Goal: Task Accomplishment & Management: Use online tool/utility

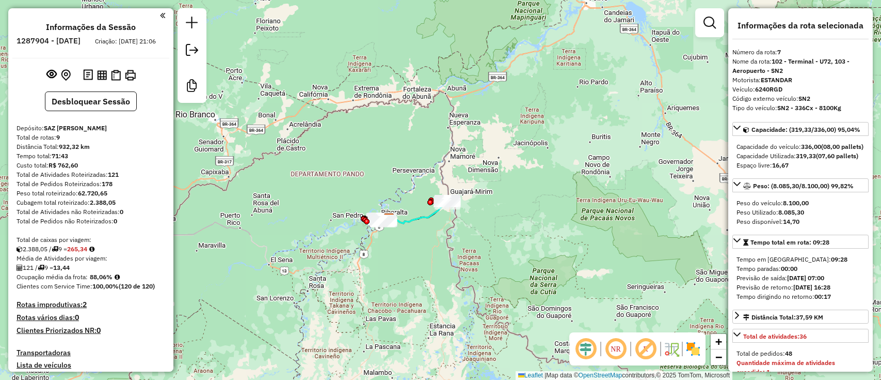
select select "*********"
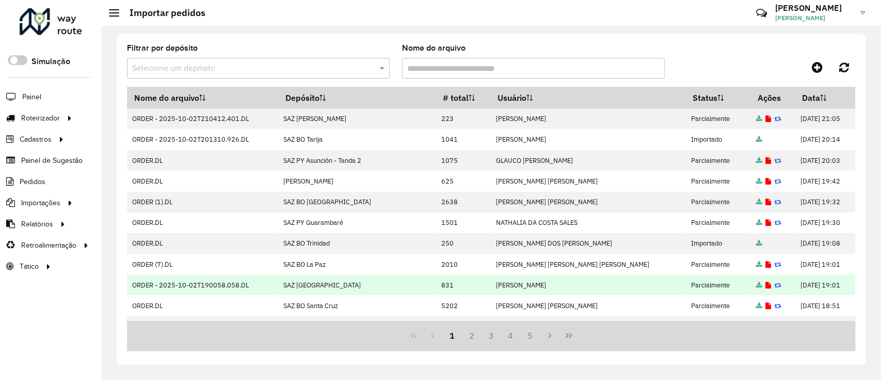
click at [766, 286] on icon at bounding box center [769, 285] width 6 height 7
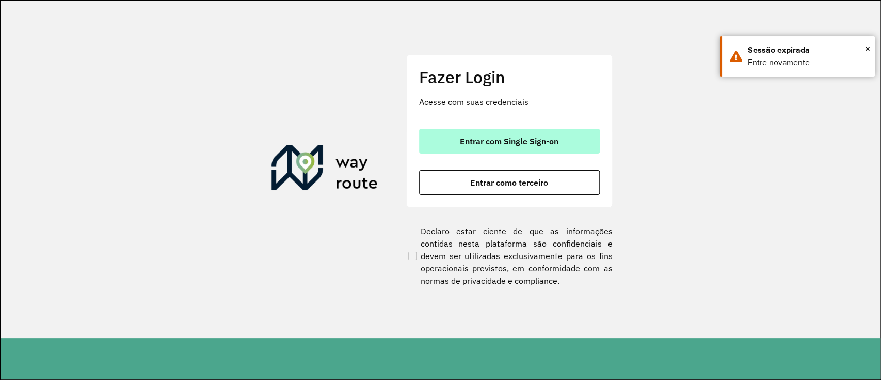
click at [487, 141] on span "Entrar com Single Sign-on" at bounding box center [509, 141] width 99 height 8
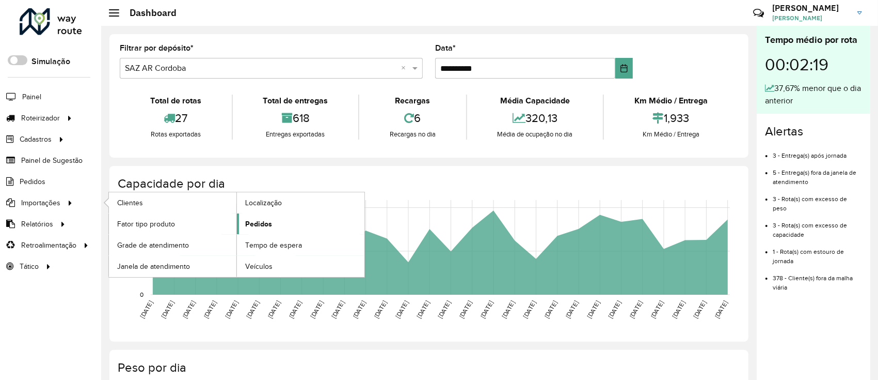
click at [258, 225] on span "Pedidos" at bounding box center [258, 223] width 27 height 11
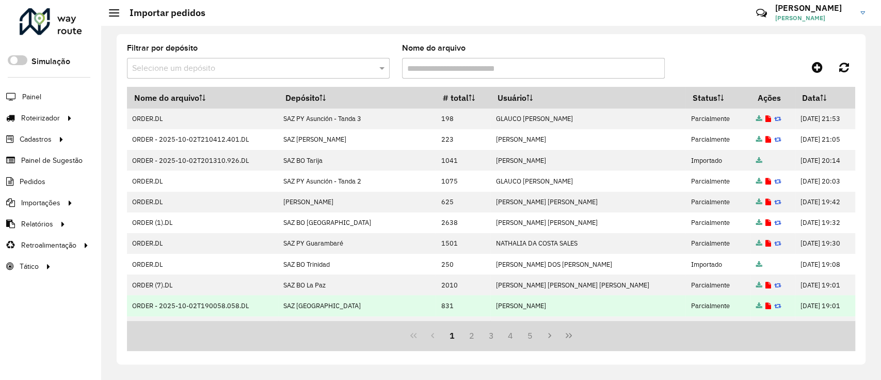
click at [766, 303] on icon at bounding box center [769, 306] width 6 height 7
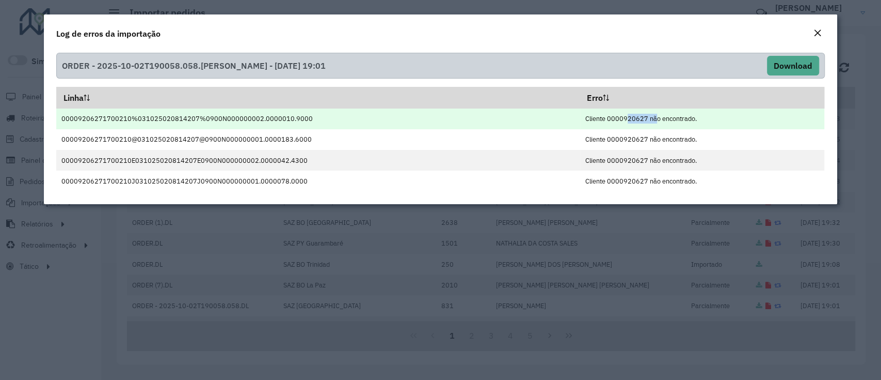
drag, startPoint x: 619, startPoint y: 119, endPoint x: 644, endPoint y: 121, distance: 25.4
click at [644, 121] on td "Cliente 0000920627 não encontrado." at bounding box center [702, 118] width 245 height 21
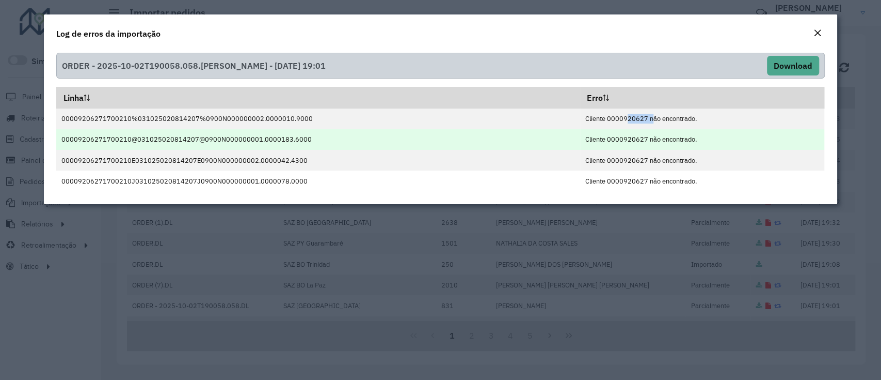
copy td "920627"
click at [641, 145] on td "Cliente 0000920627 não encontrado." at bounding box center [702, 139] width 245 height 21
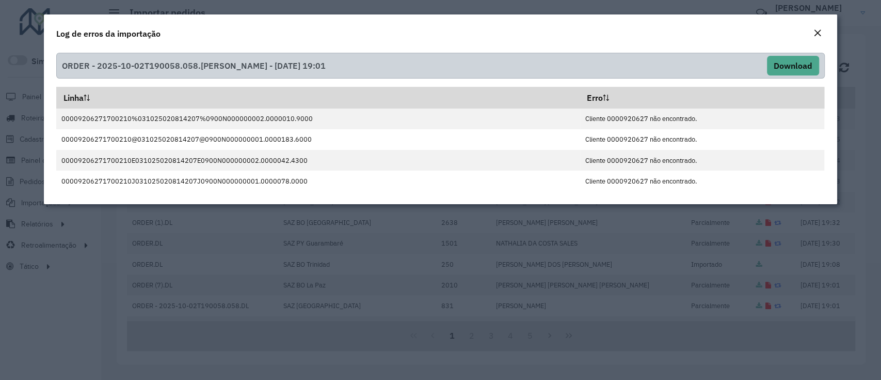
click at [815, 29] on em "Close" at bounding box center [818, 33] width 8 height 8
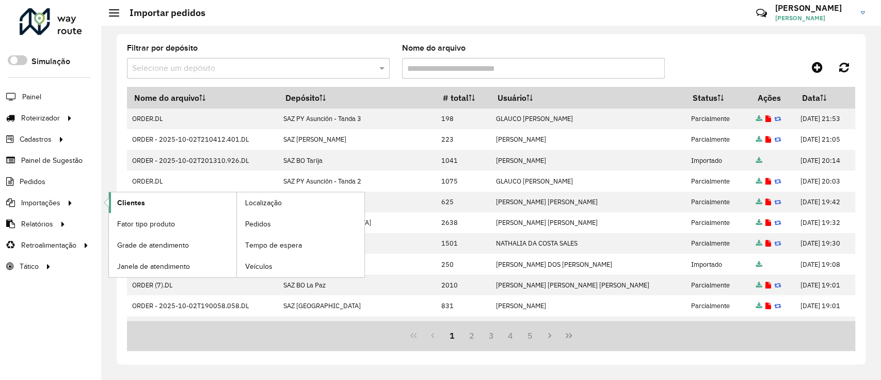
click at [123, 201] on span "Clientes" at bounding box center [131, 202] width 28 height 11
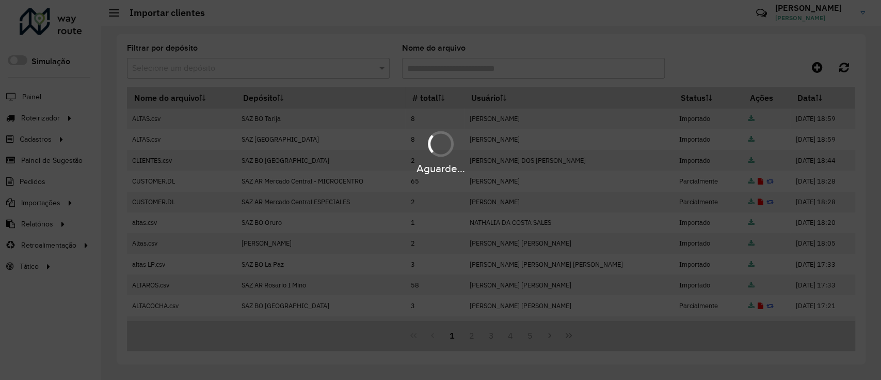
click at [252, 70] on hb-app "Aguarde... Pop-up bloqueado! Seu navegador bloqueou automáticamente a abertura …" at bounding box center [440, 190] width 881 height 380
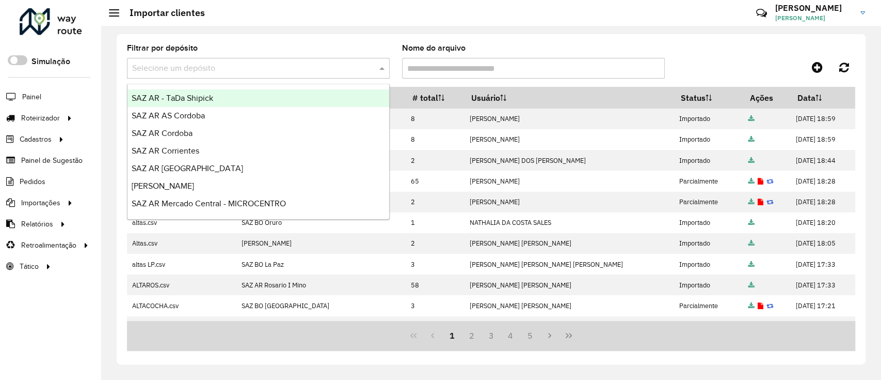
click at [252, 70] on input "text" at bounding box center [248, 68] width 232 height 12
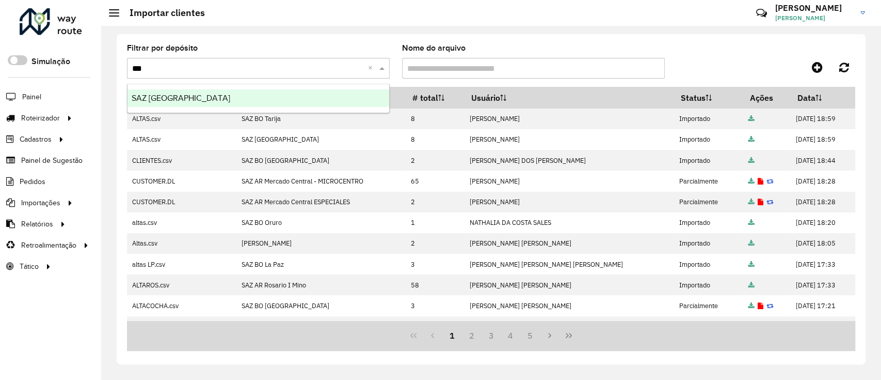
type input "****"
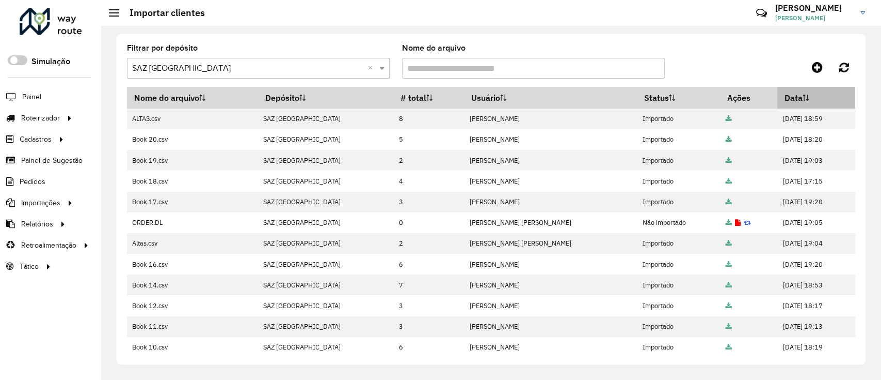
click at [804, 97] on icon at bounding box center [804, 98] width 1 height 6
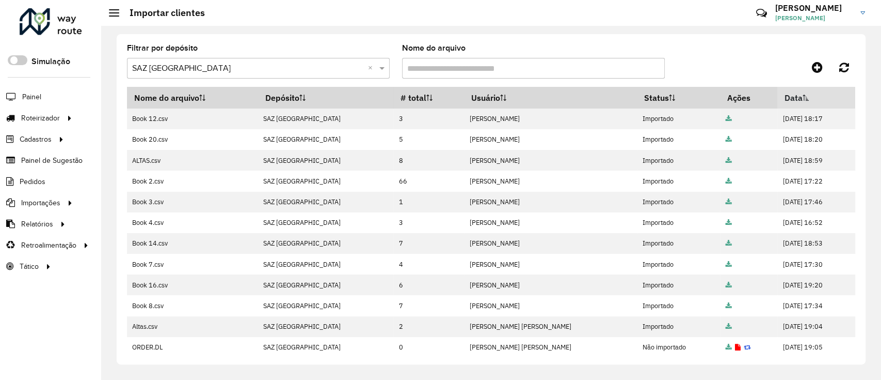
click at [803, 97] on icon at bounding box center [806, 98] width 6 height 6
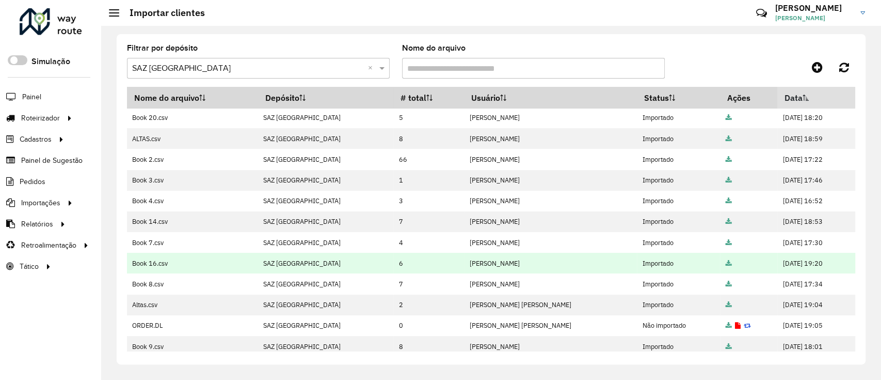
scroll to position [29, 0]
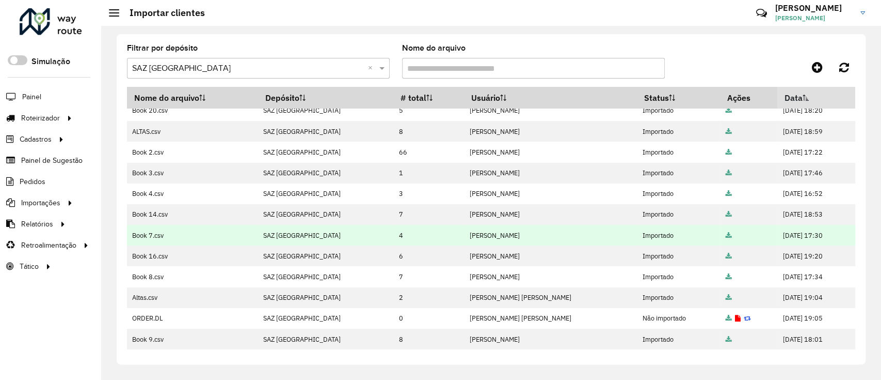
click at [726, 233] on icon at bounding box center [729, 235] width 6 height 7
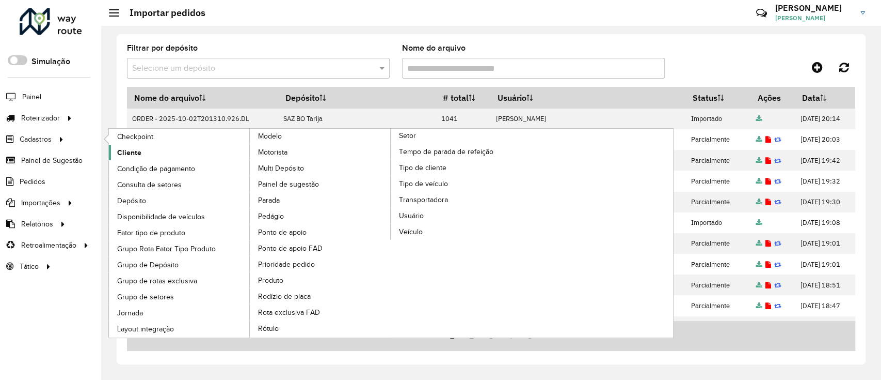
click at [141, 152] on link "Cliente" at bounding box center [179, 152] width 141 height 15
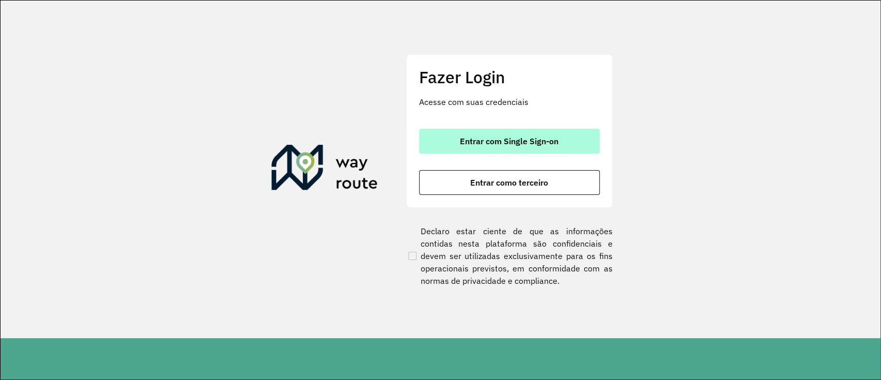
click at [504, 148] on button "Entrar com Single Sign-on" at bounding box center [509, 141] width 181 height 25
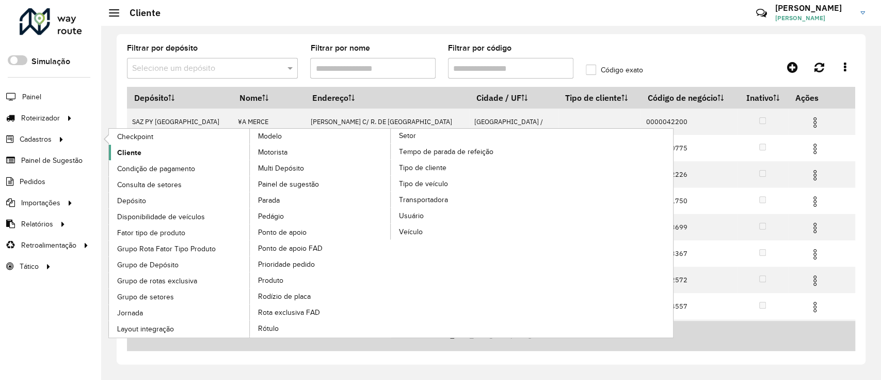
click at [138, 153] on span "Cliente" at bounding box center [129, 152] width 24 height 11
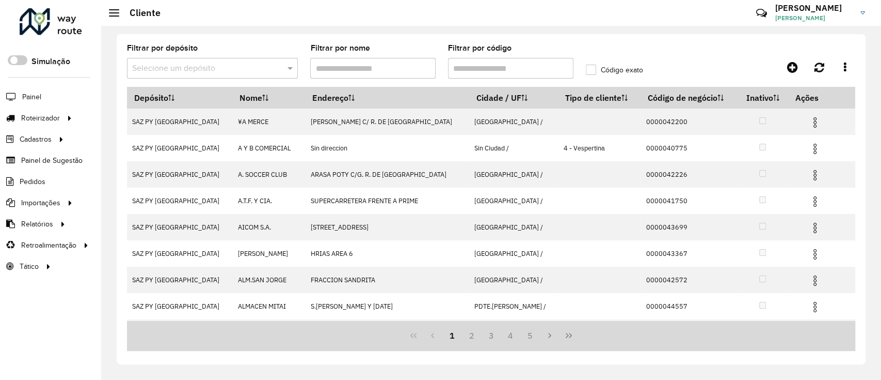
click at [528, 70] on input "Filtrar por código" at bounding box center [510, 68] width 125 height 21
paste input "**********"
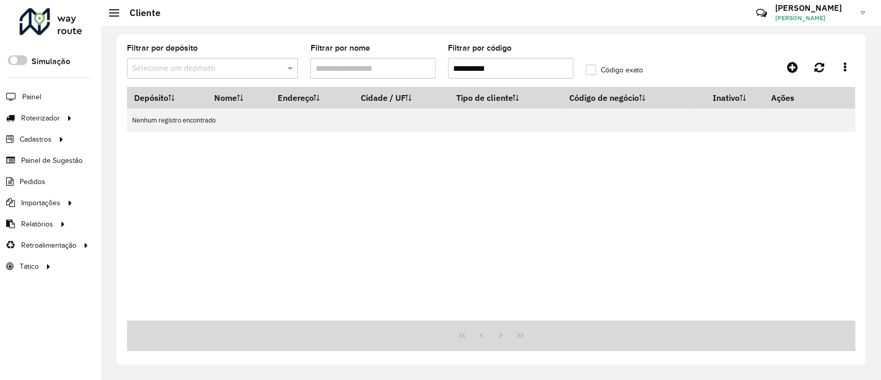
type input "**********"
